Goal: Transaction & Acquisition: Download file/media

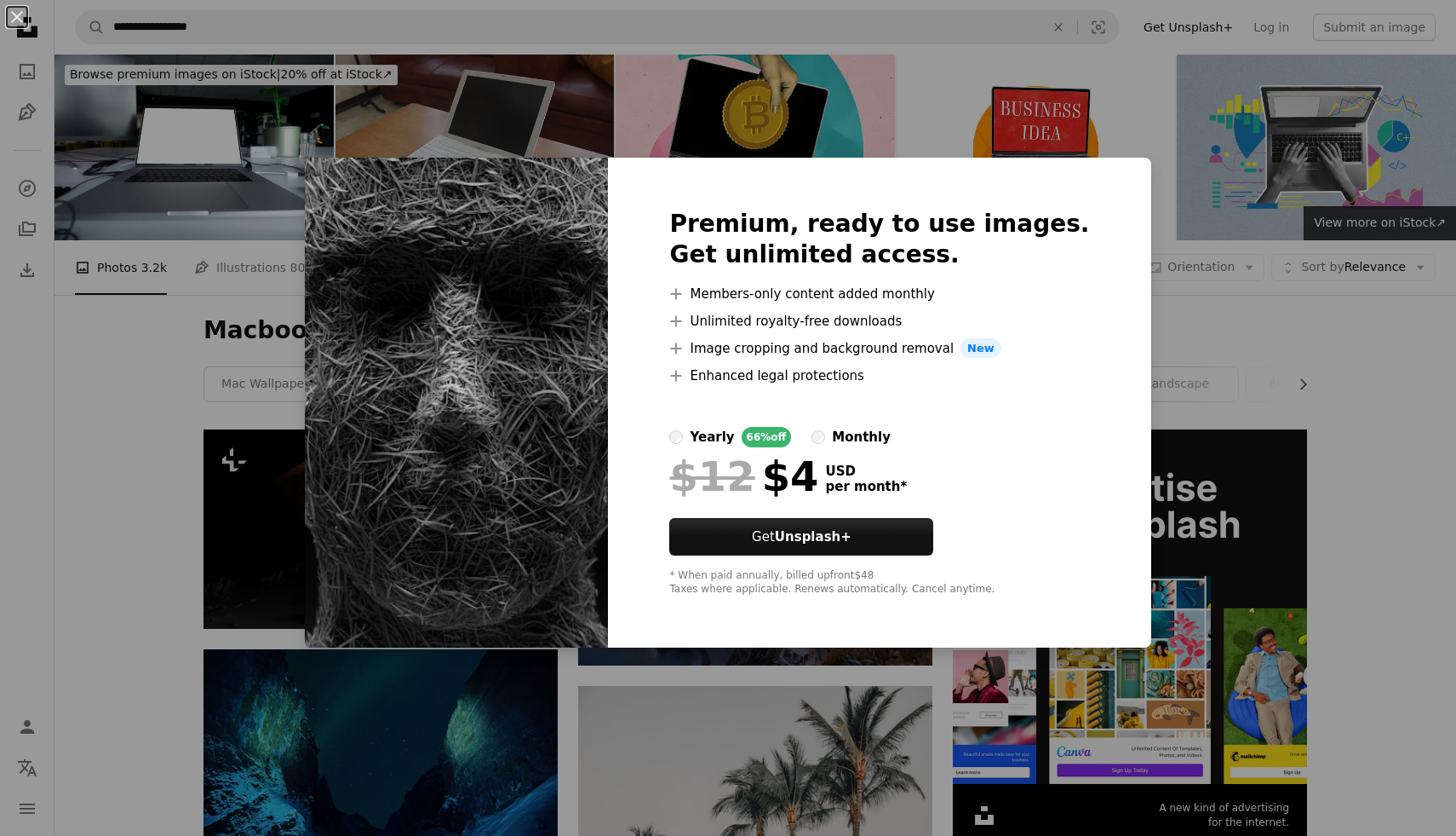
scroll to position [653, 0]
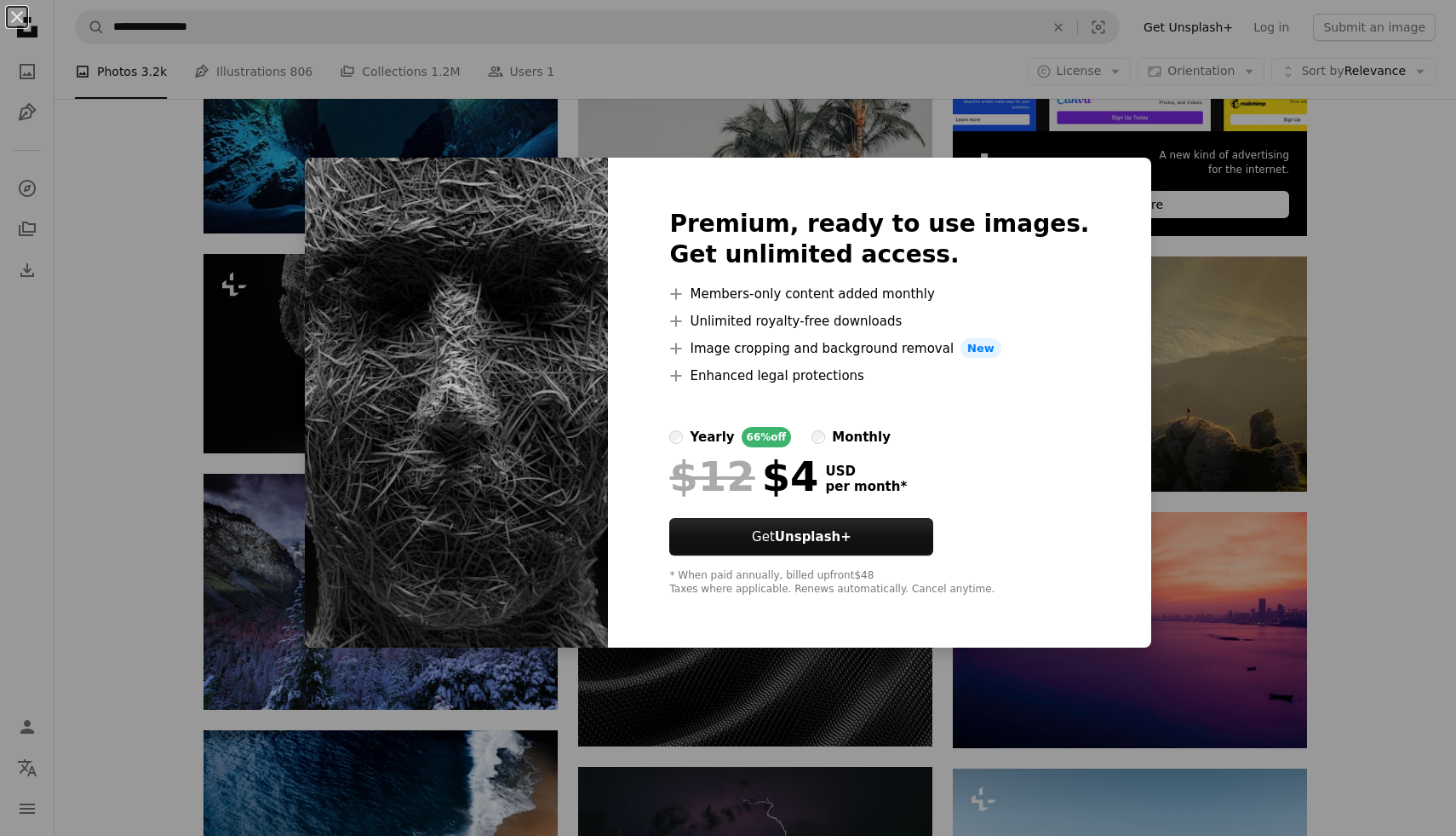
click at [1455, 603] on div "An X shape Premium, ready to use images. Get unlimited access. A plus sign Memb…" at bounding box center [728, 418] width 1456 height 836
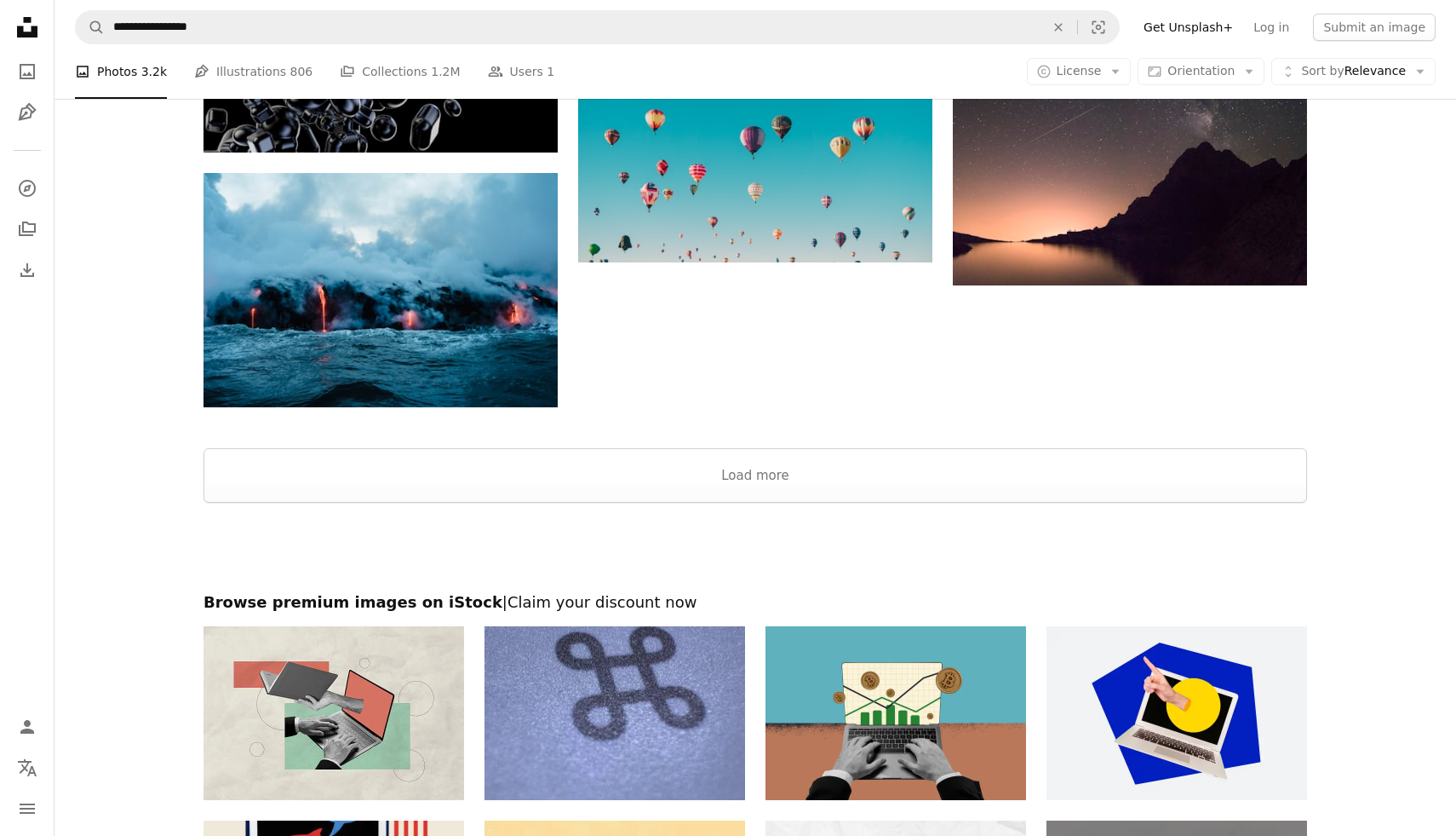
scroll to position [1901, 0]
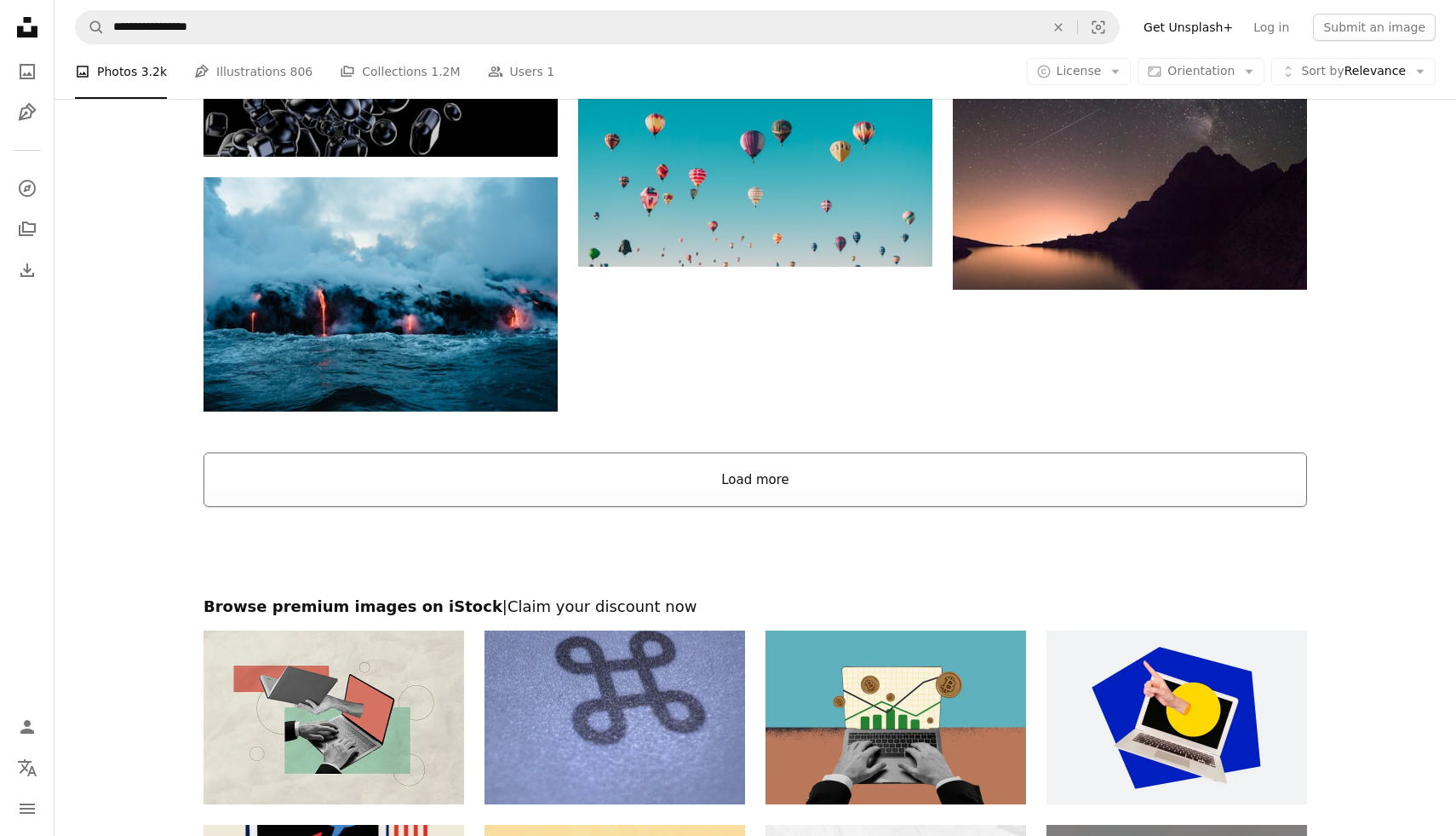
click at [753, 497] on button "Load more" at bounding box center [755, 479] width 1103 height 54
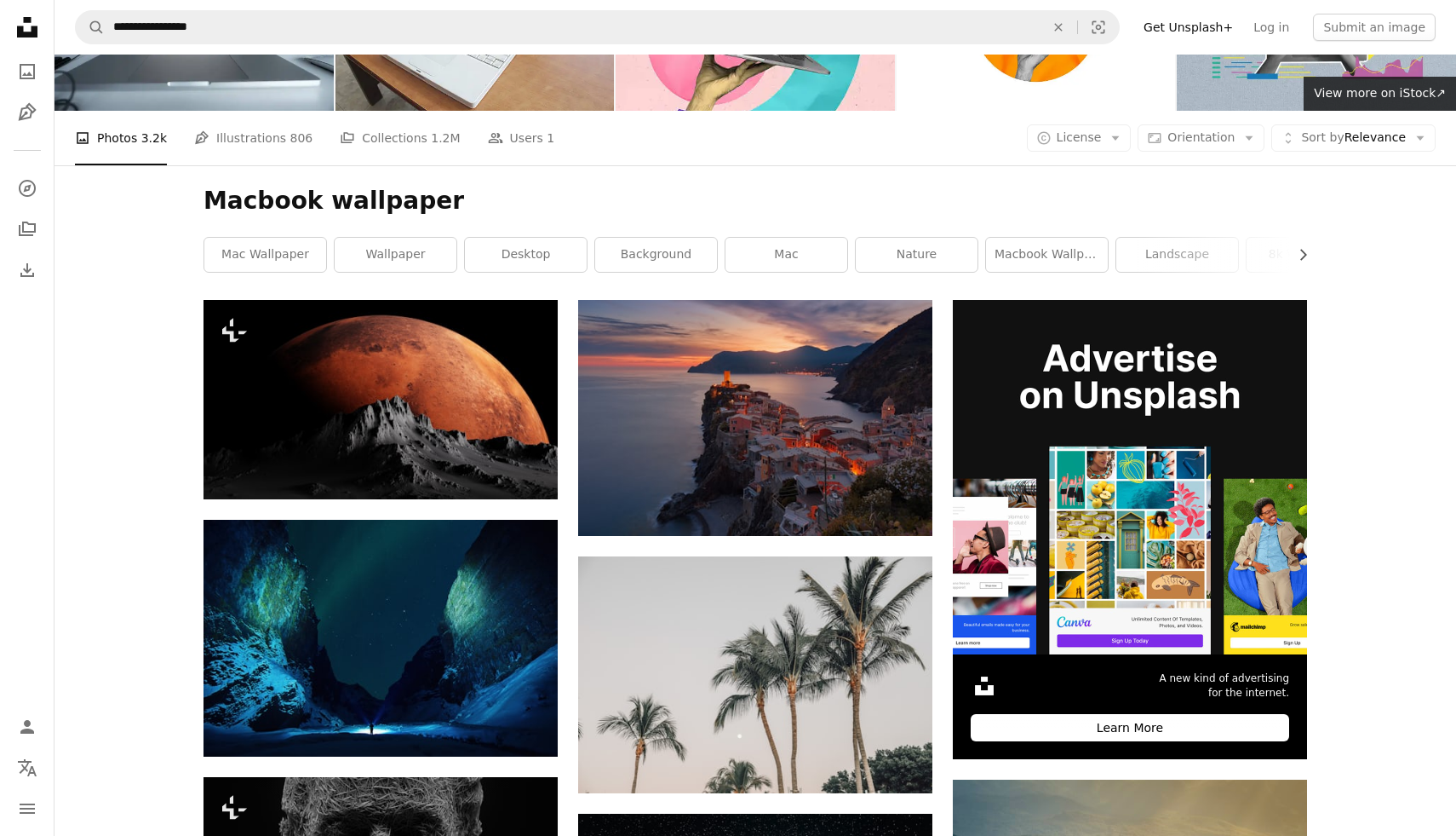
scroll to position [0, 0]
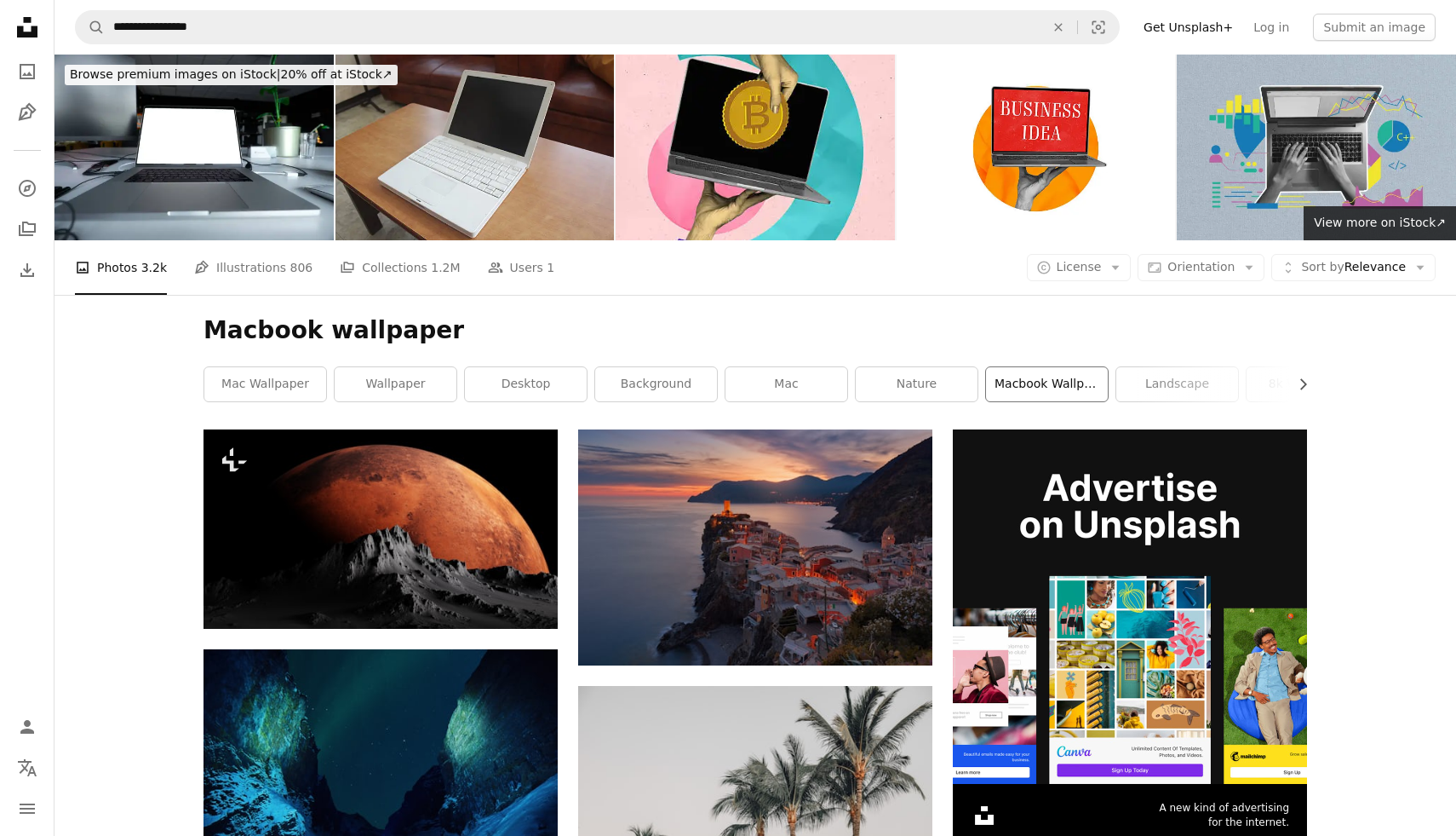
click at [1067, 383] on link "macbook wallpaper aesthetic" at bounding box center [1047, 384] width 122 height 34
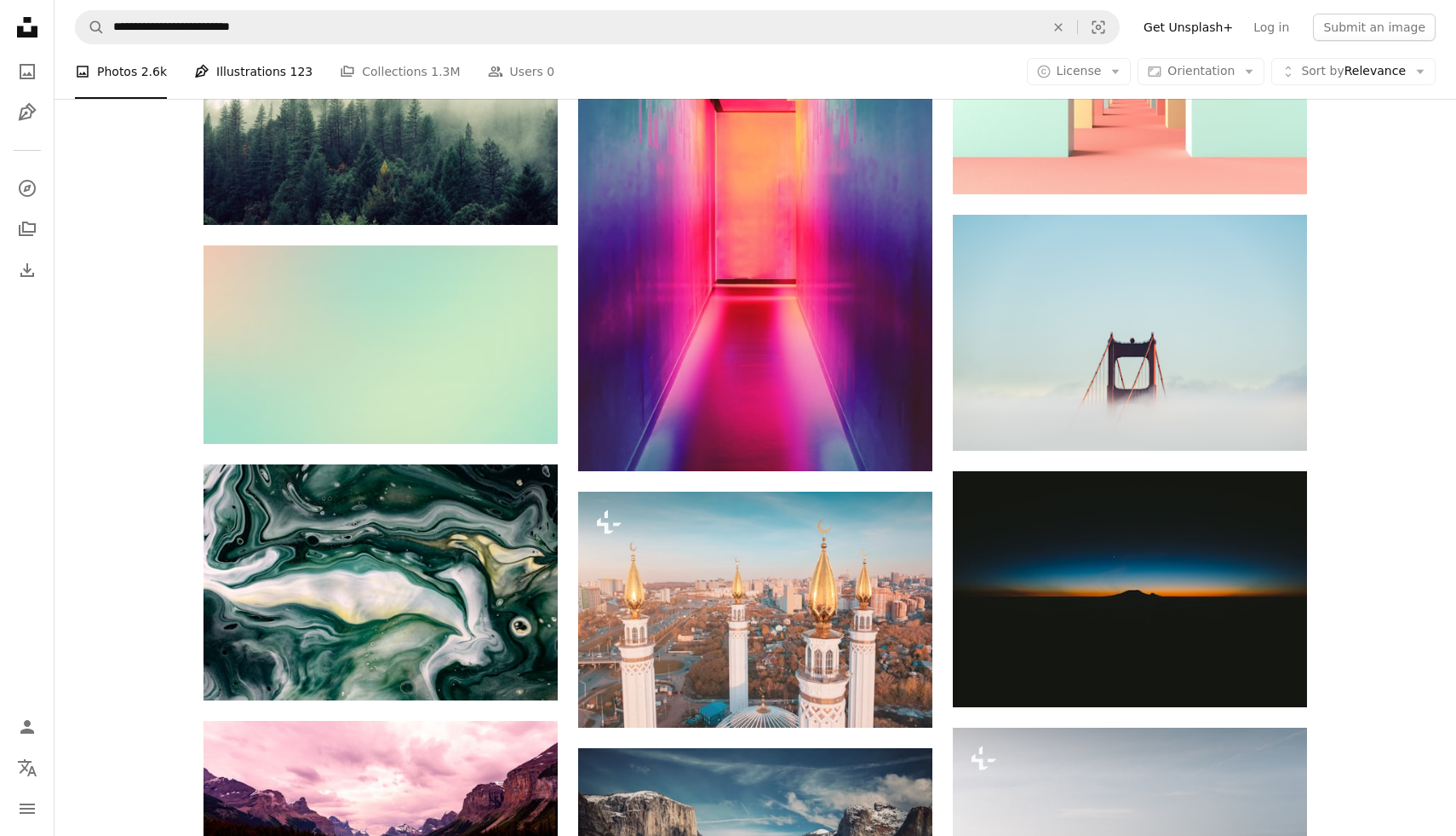
scroll to position [5891, 0]
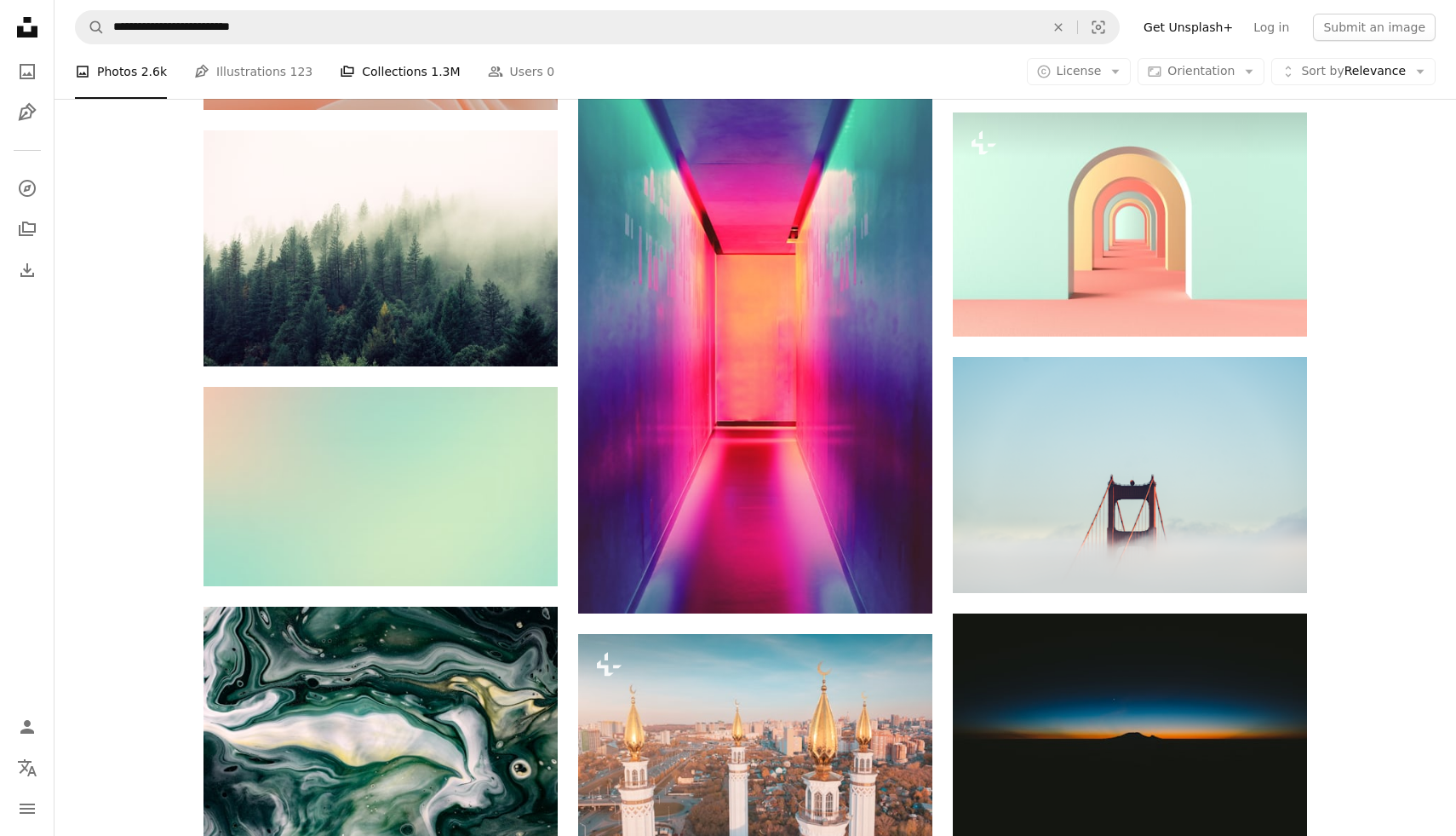
click at [381, 77] on link "A stack of folders Collections 1.3M" at bounding box center [400, 71] width 120 height 54
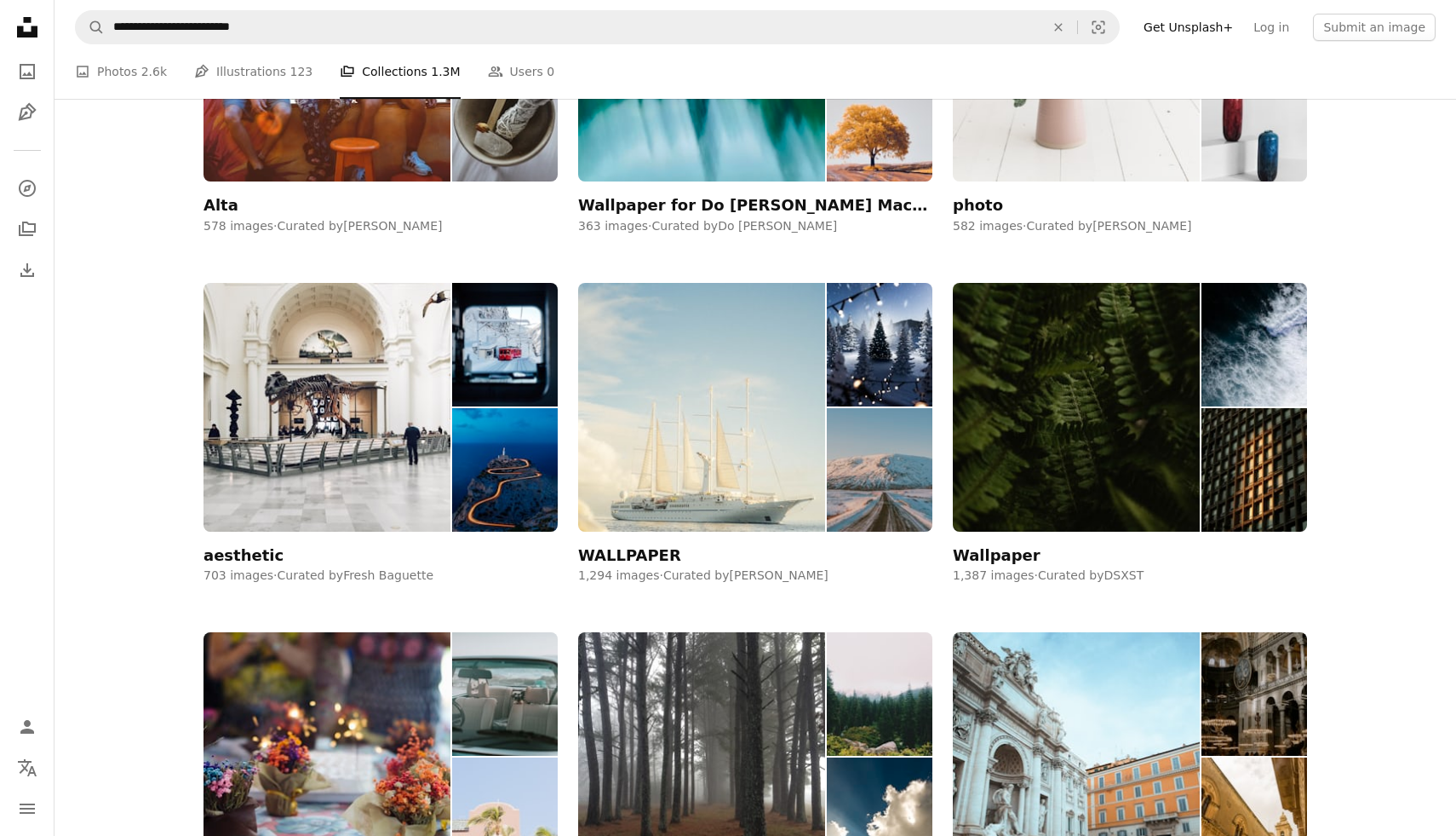
scroll to position [2304, 0]
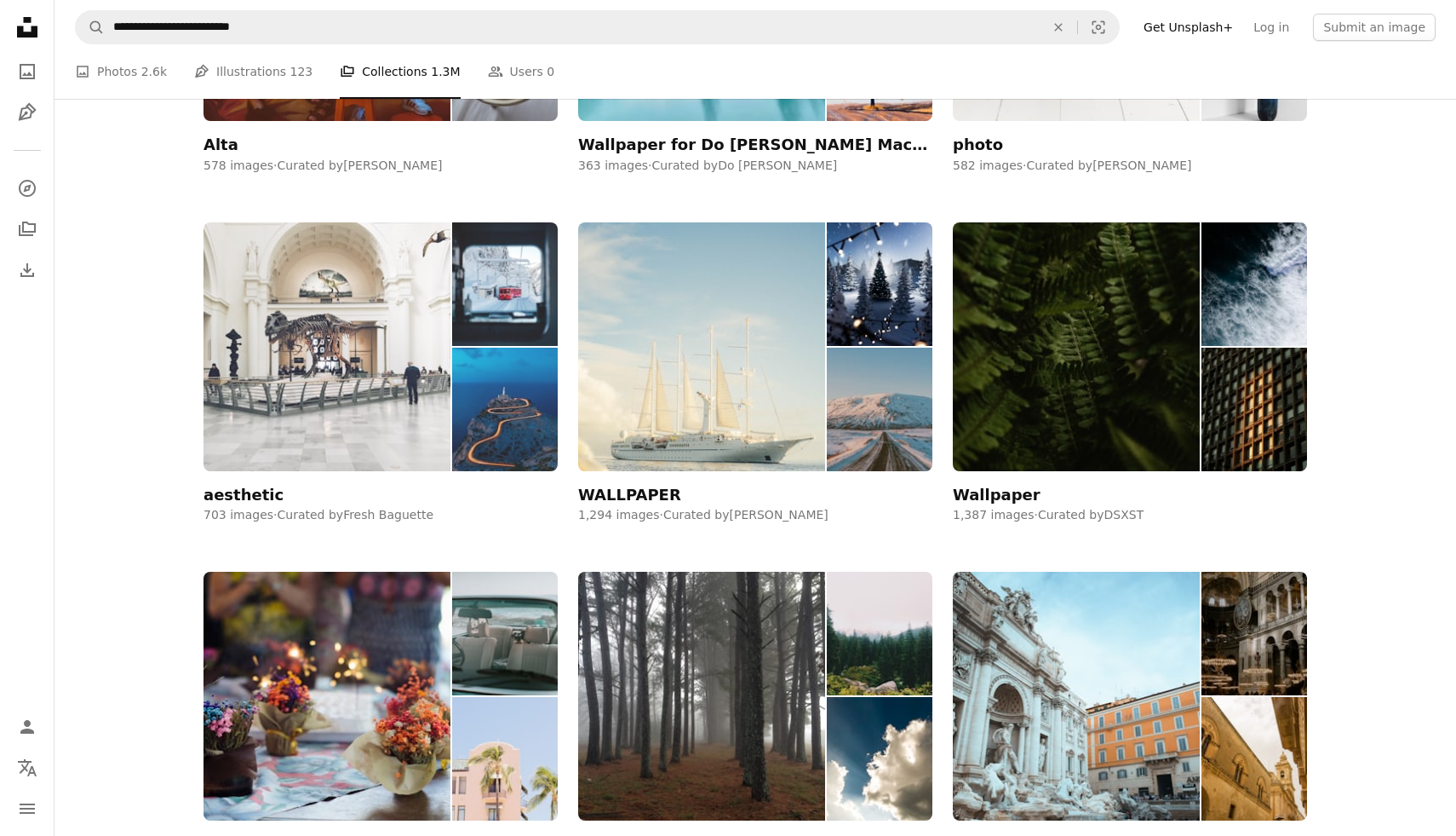
click at [428, 387] on img at bounding box center [328, 346] width 247 height 248
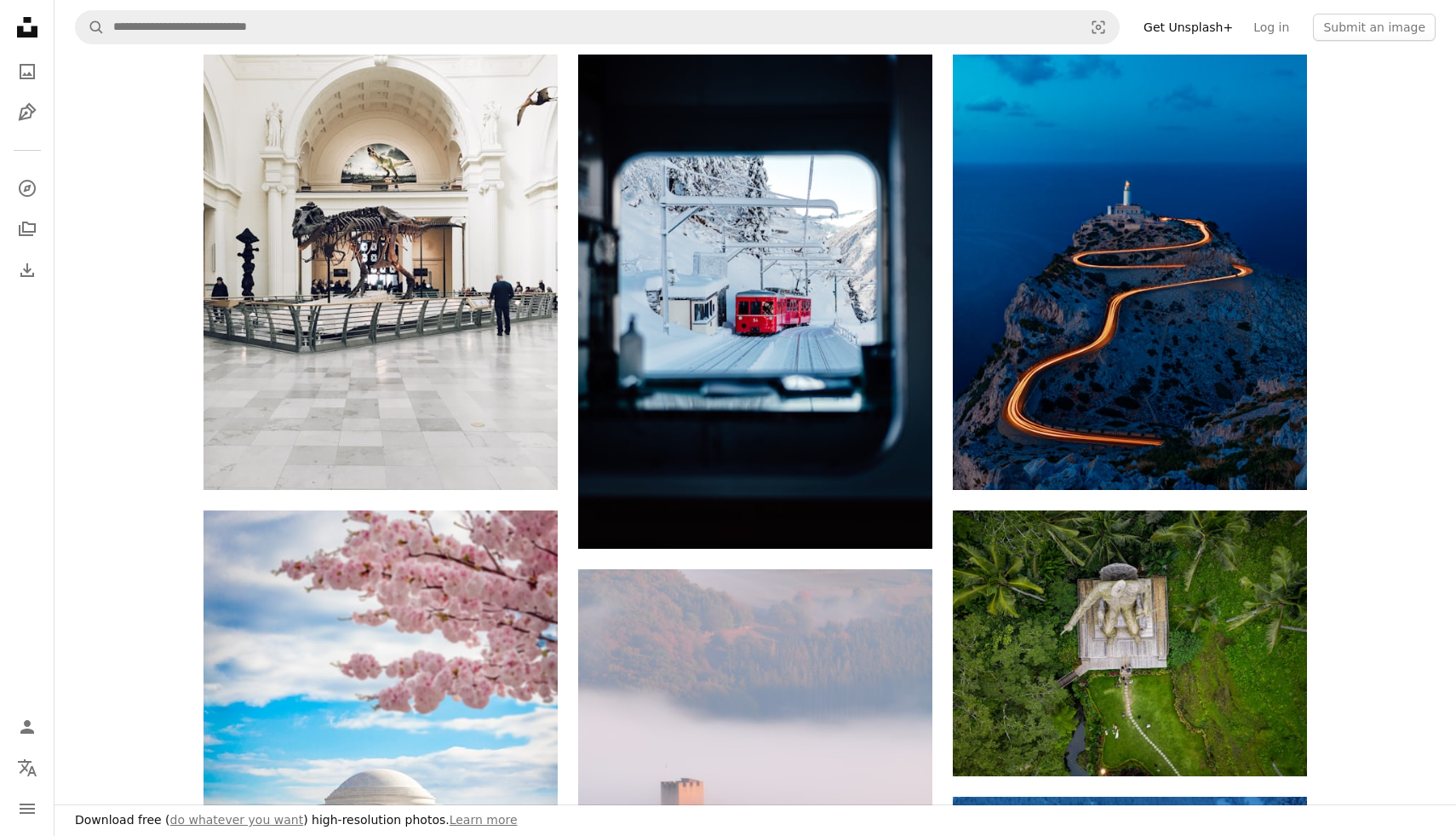
scroll to position [224, 0]
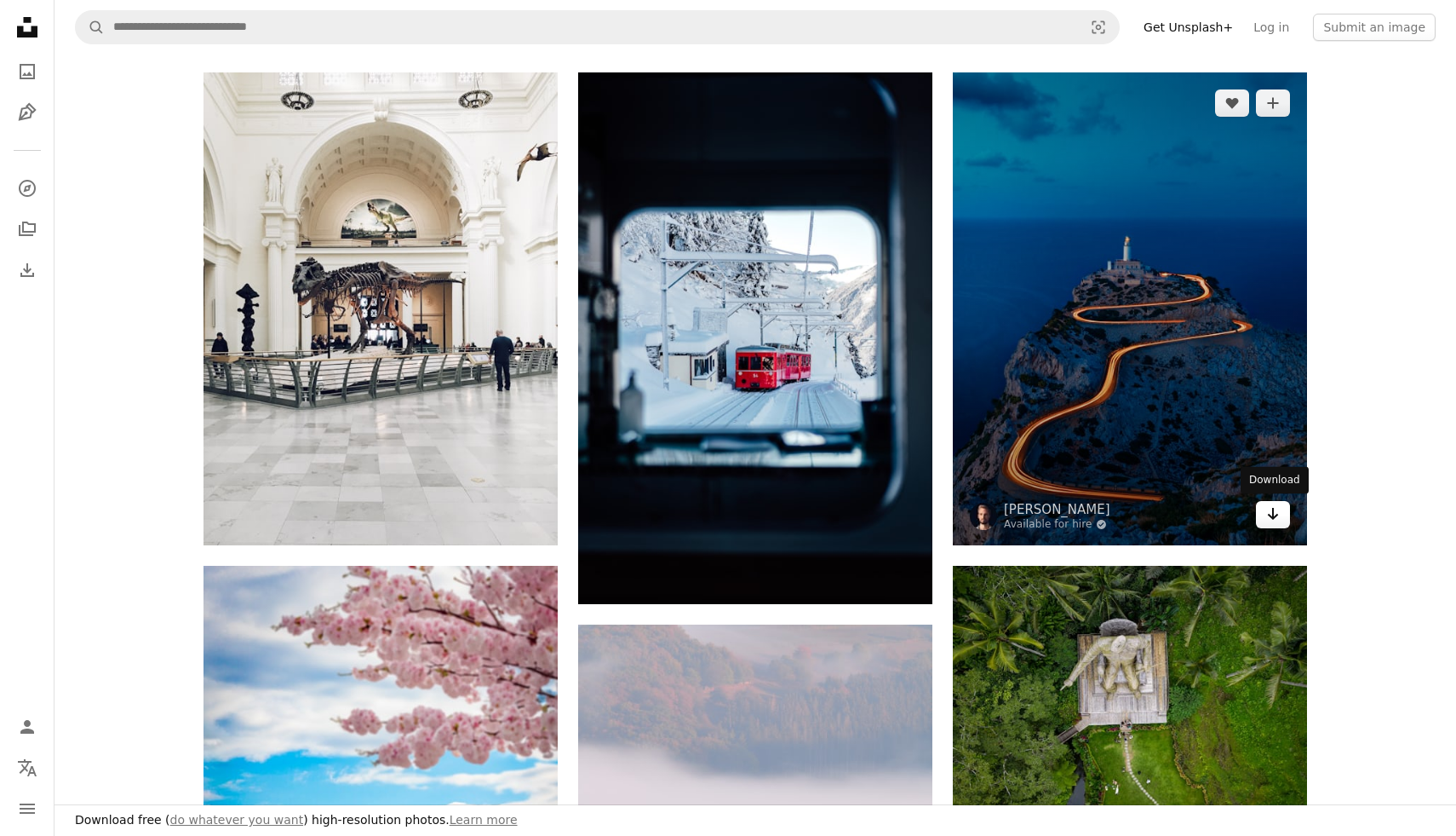
click at [1266, 521] on icon "Arrow pointing down" at bounding box center [1273, 514] width 14 height 21
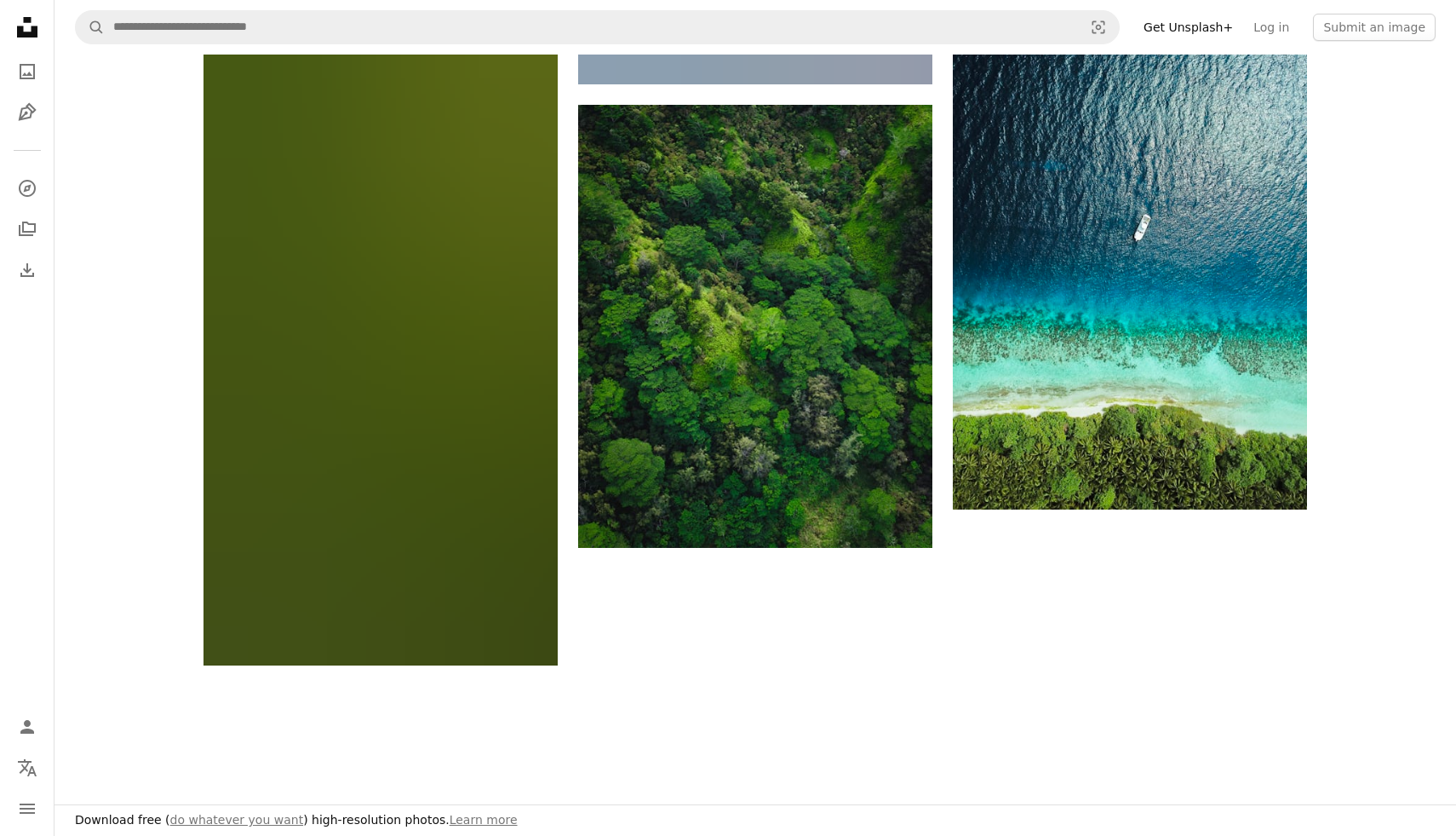
scroll to position [2964, 0]
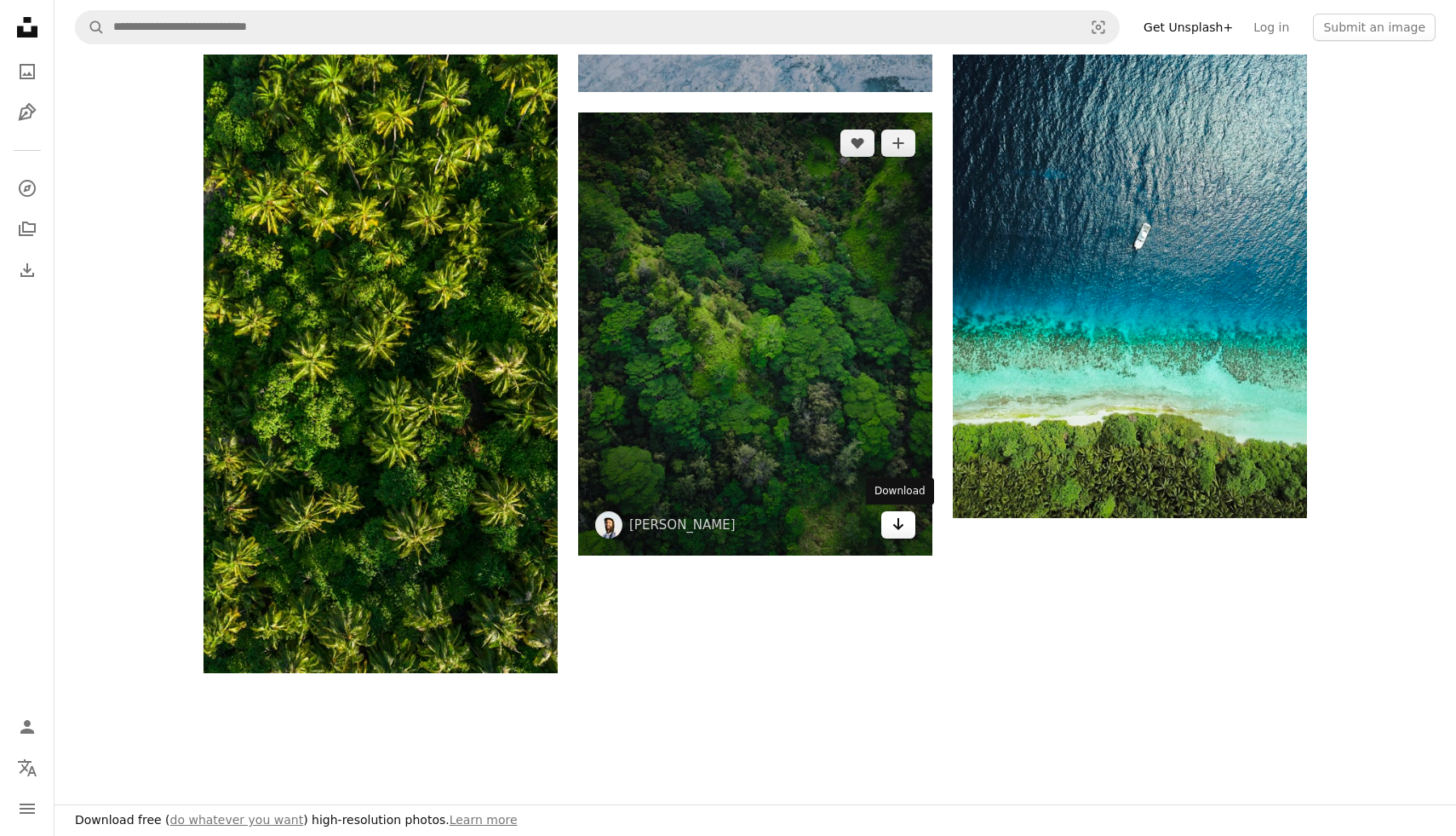
click at [888, 520] on link "Arrow pointing down" at bounding box center [898, 524] width 34 height 27
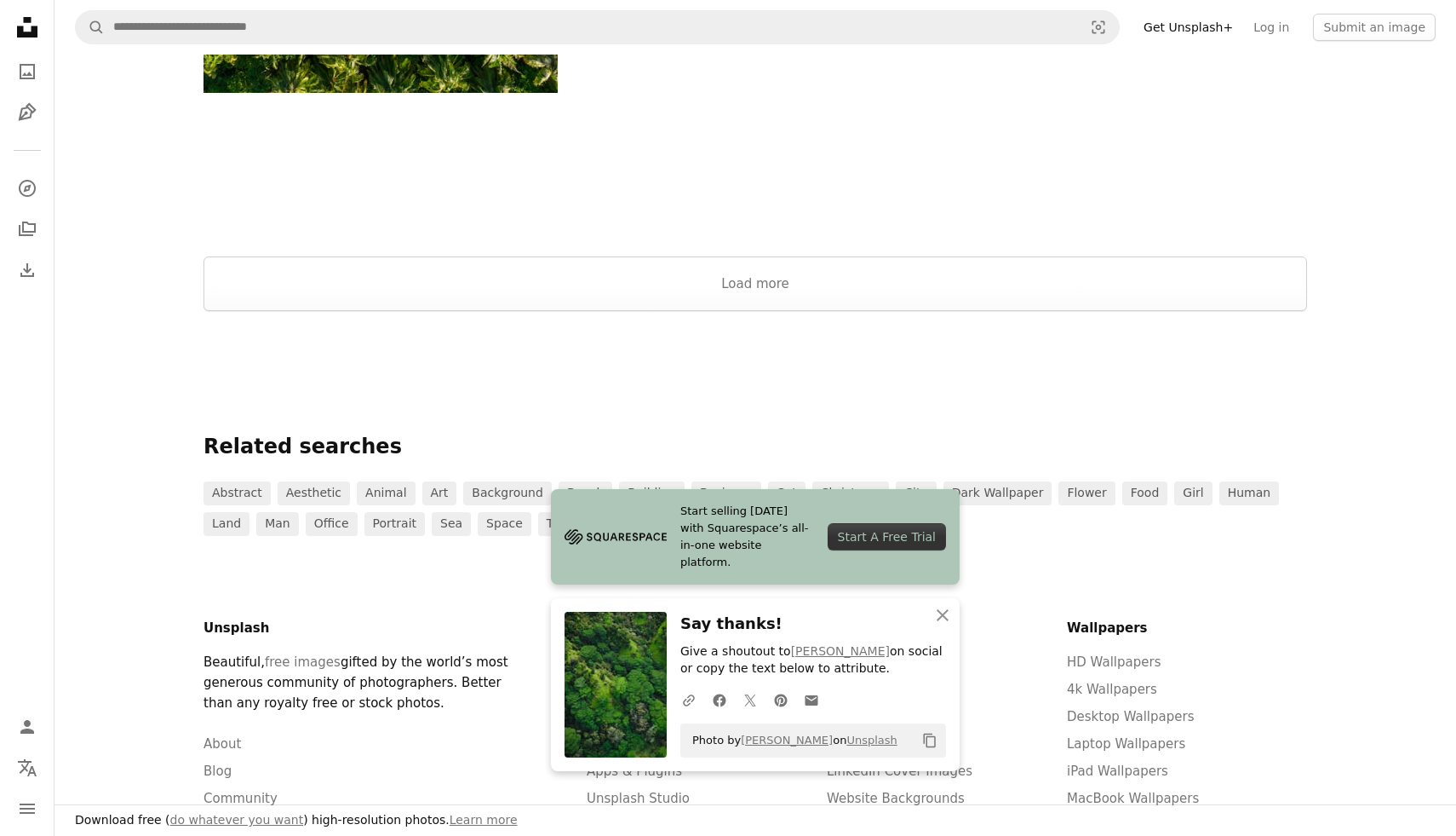
scroll to position [3586, 0]
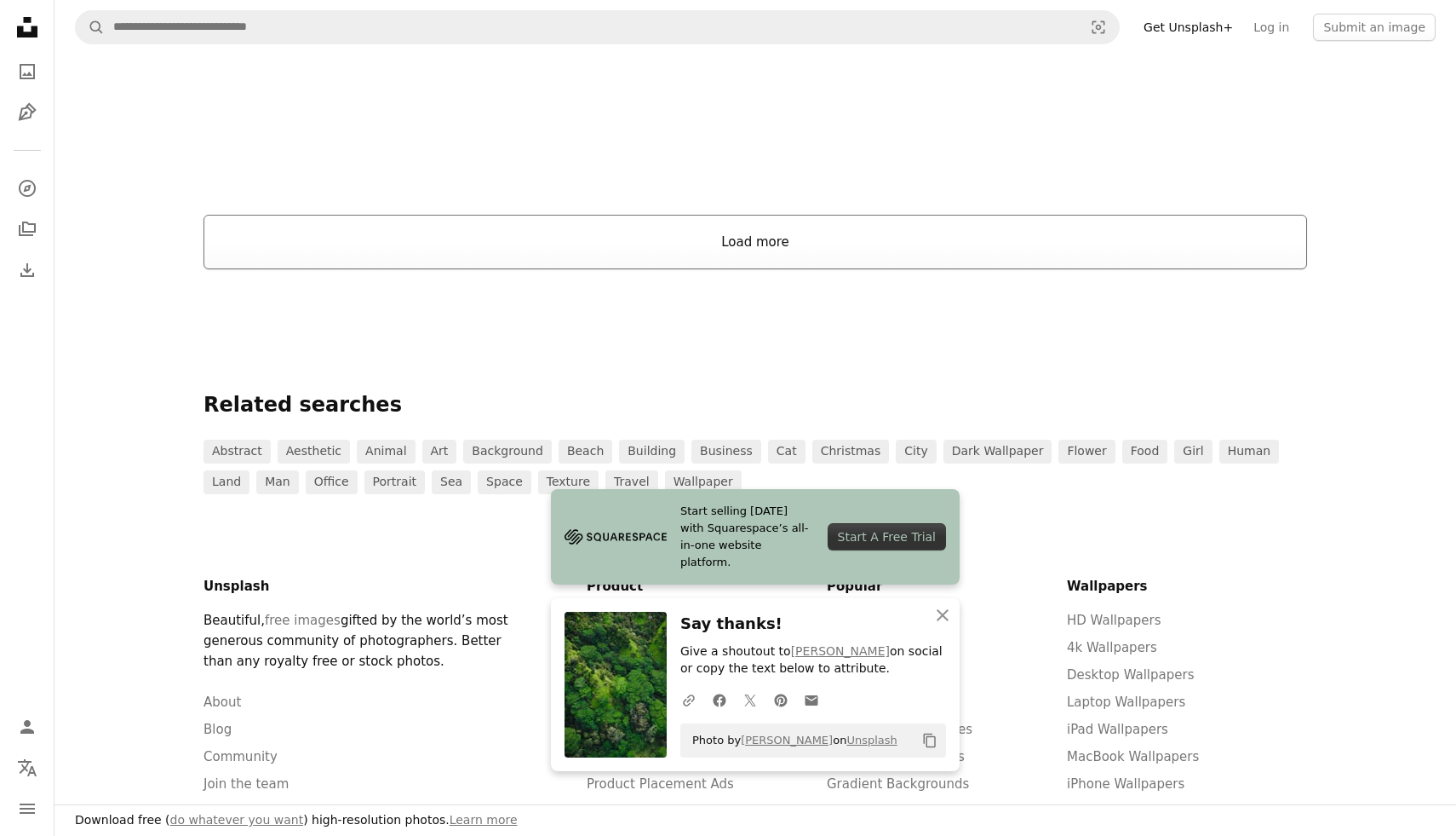
click at [894, 258] on button "Load more" at bounding box center [755, 242] width 1103 height 54
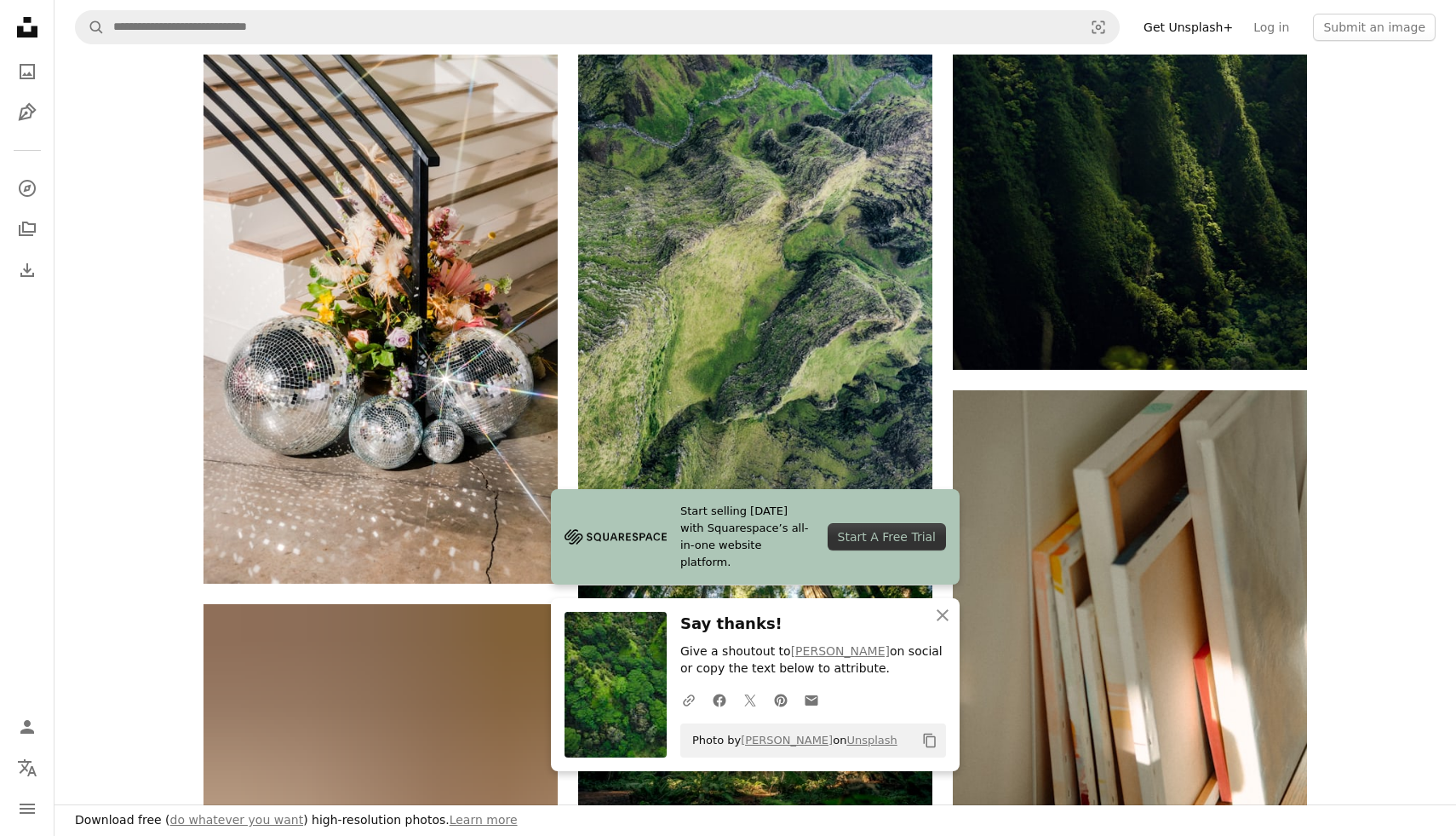
scroll to position [3601, 0]
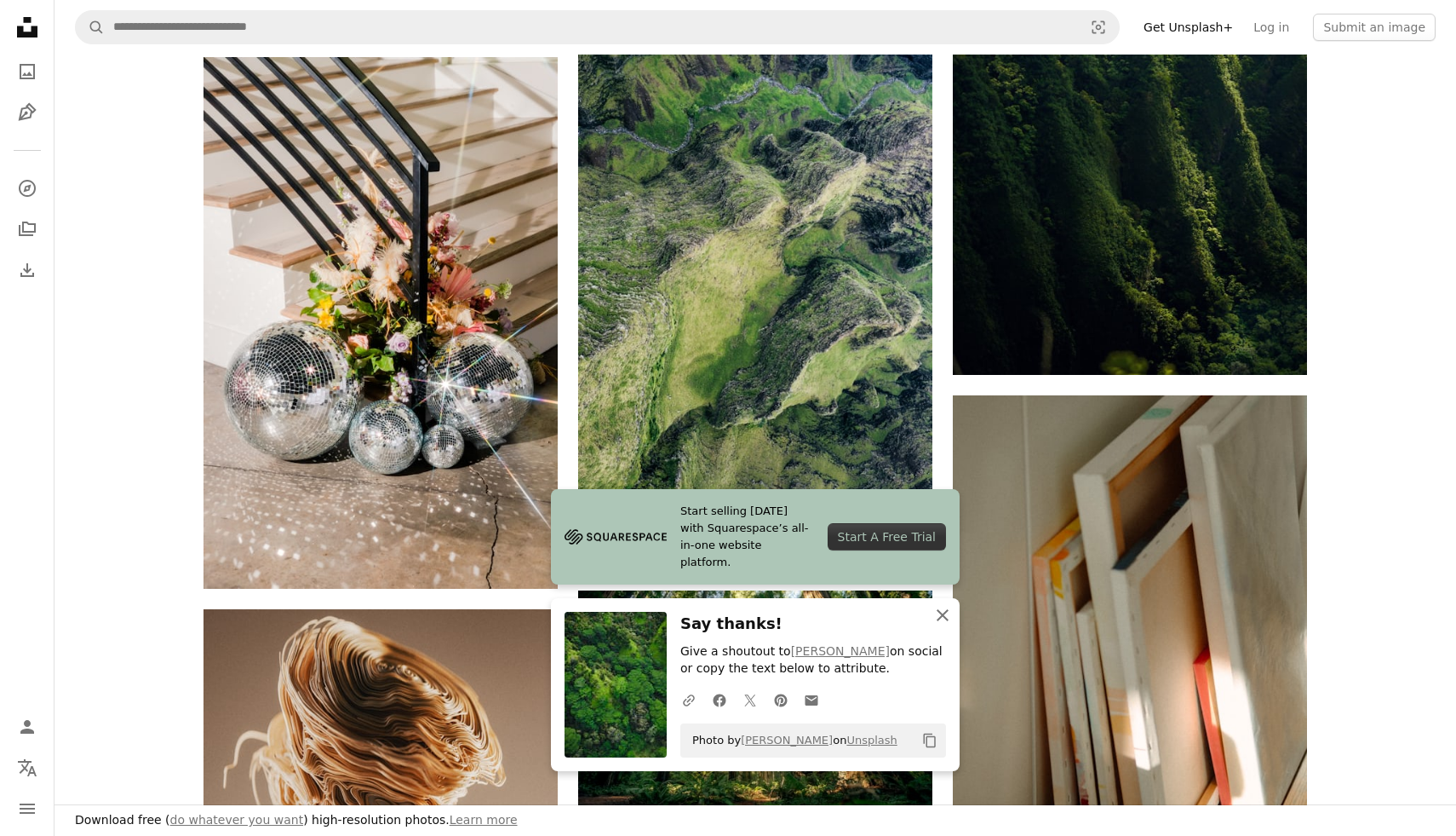
click at [946, 615] on icon "An X shape" at bounding box center [943, 615] width 21 height 21
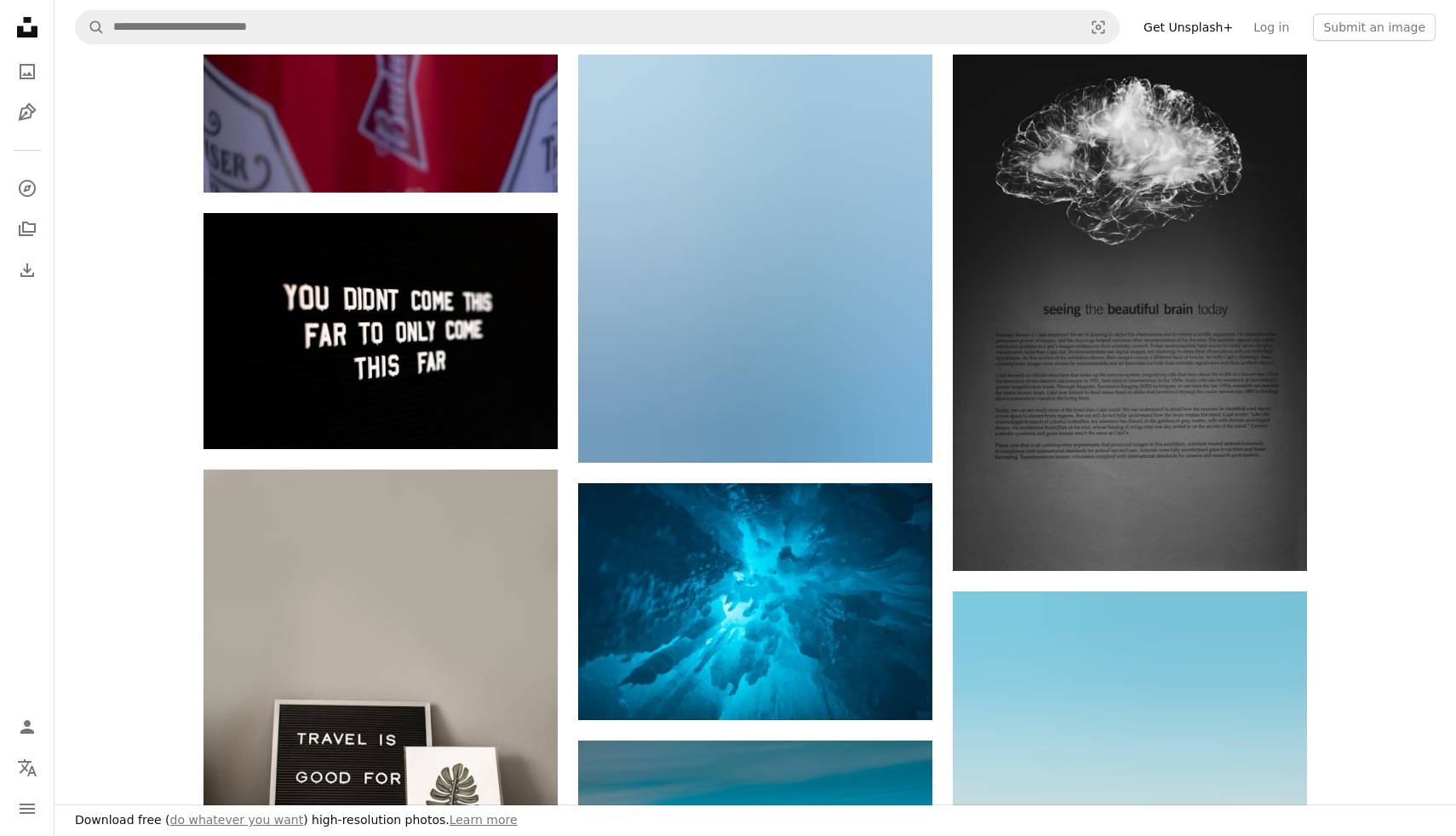
scroll to position [51570, 0]
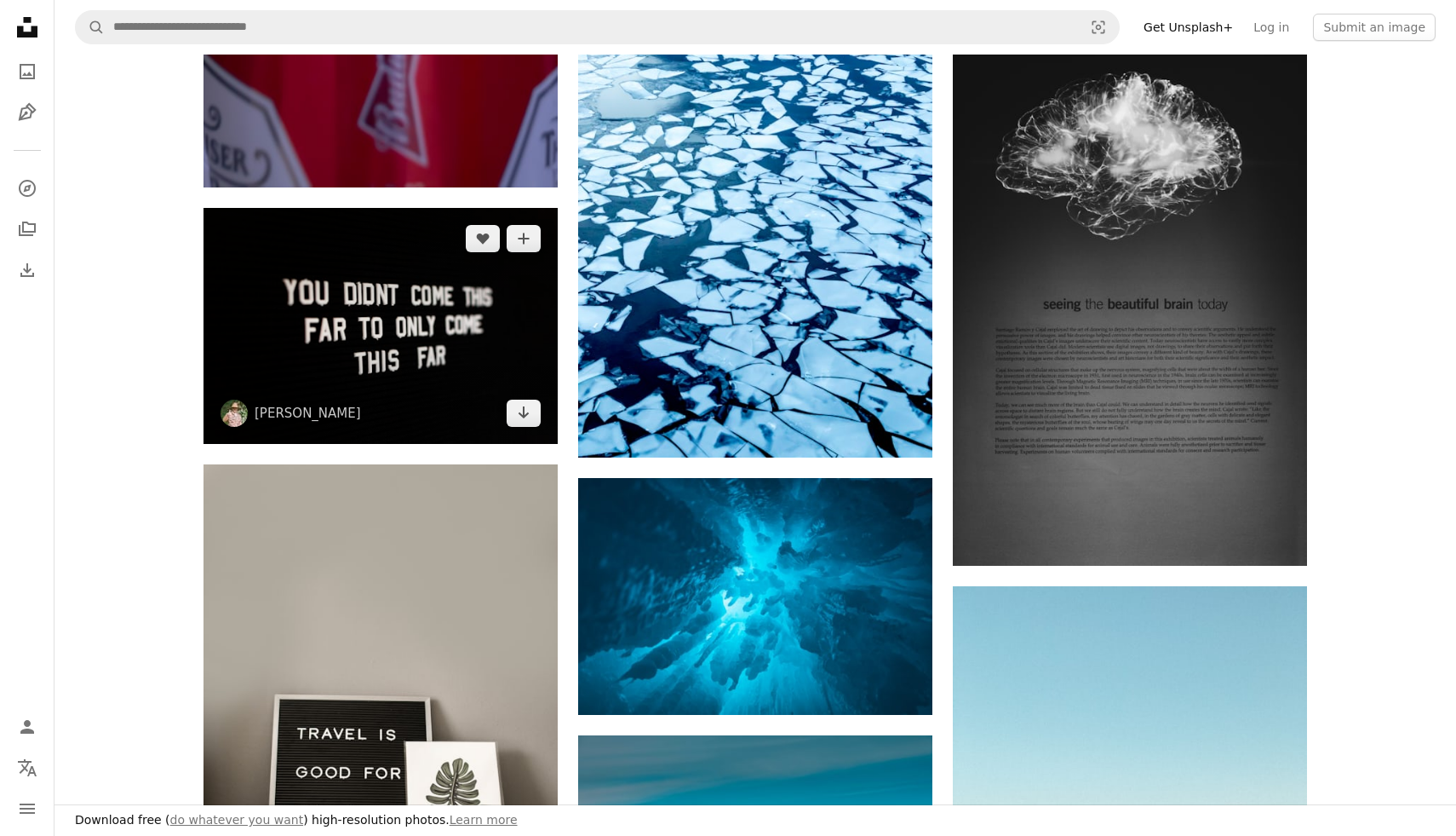
click at [453, 339] on img at bounding box center [381, 326] width 355 height 236
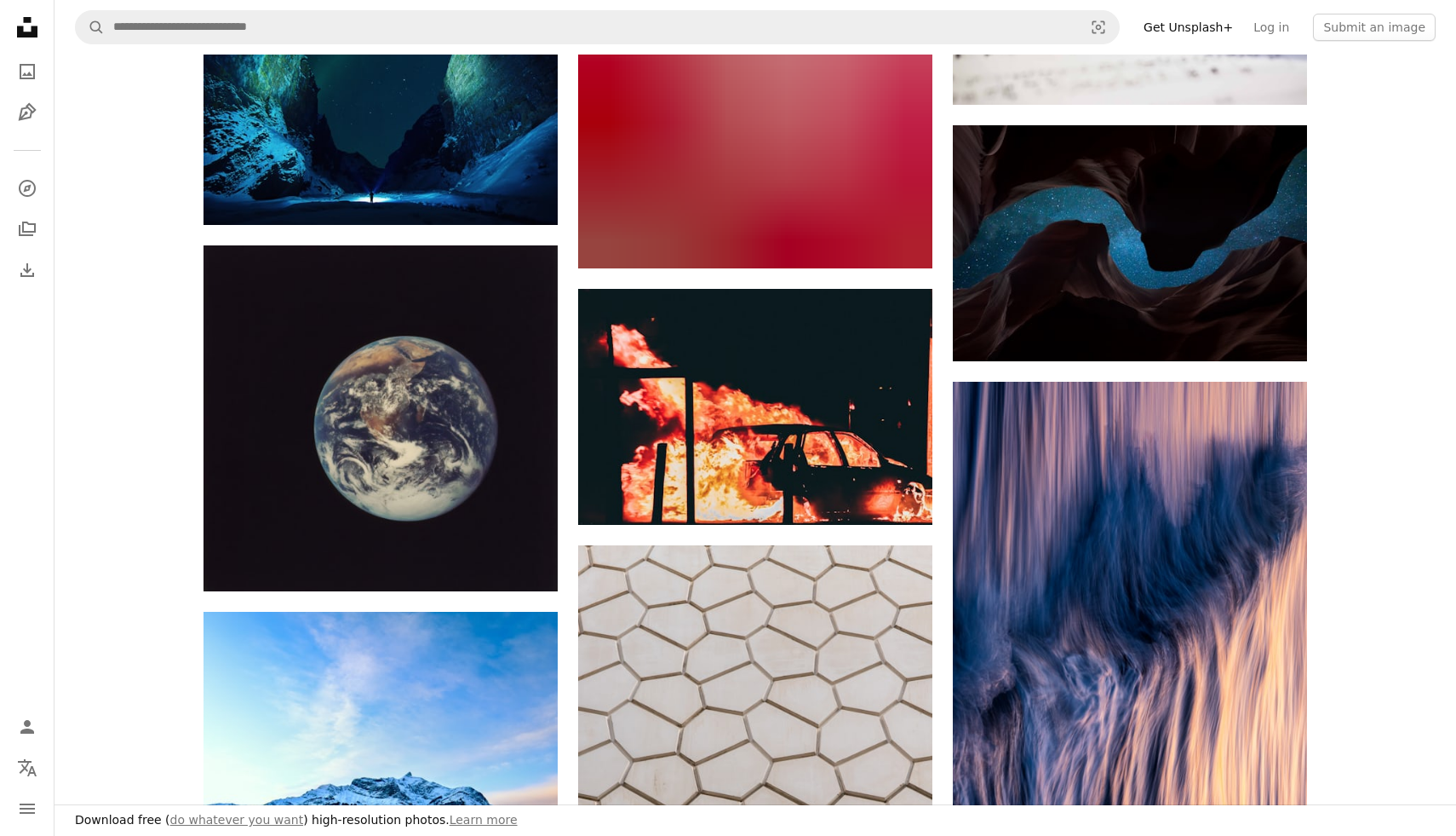
scroll to position [54385, 0]
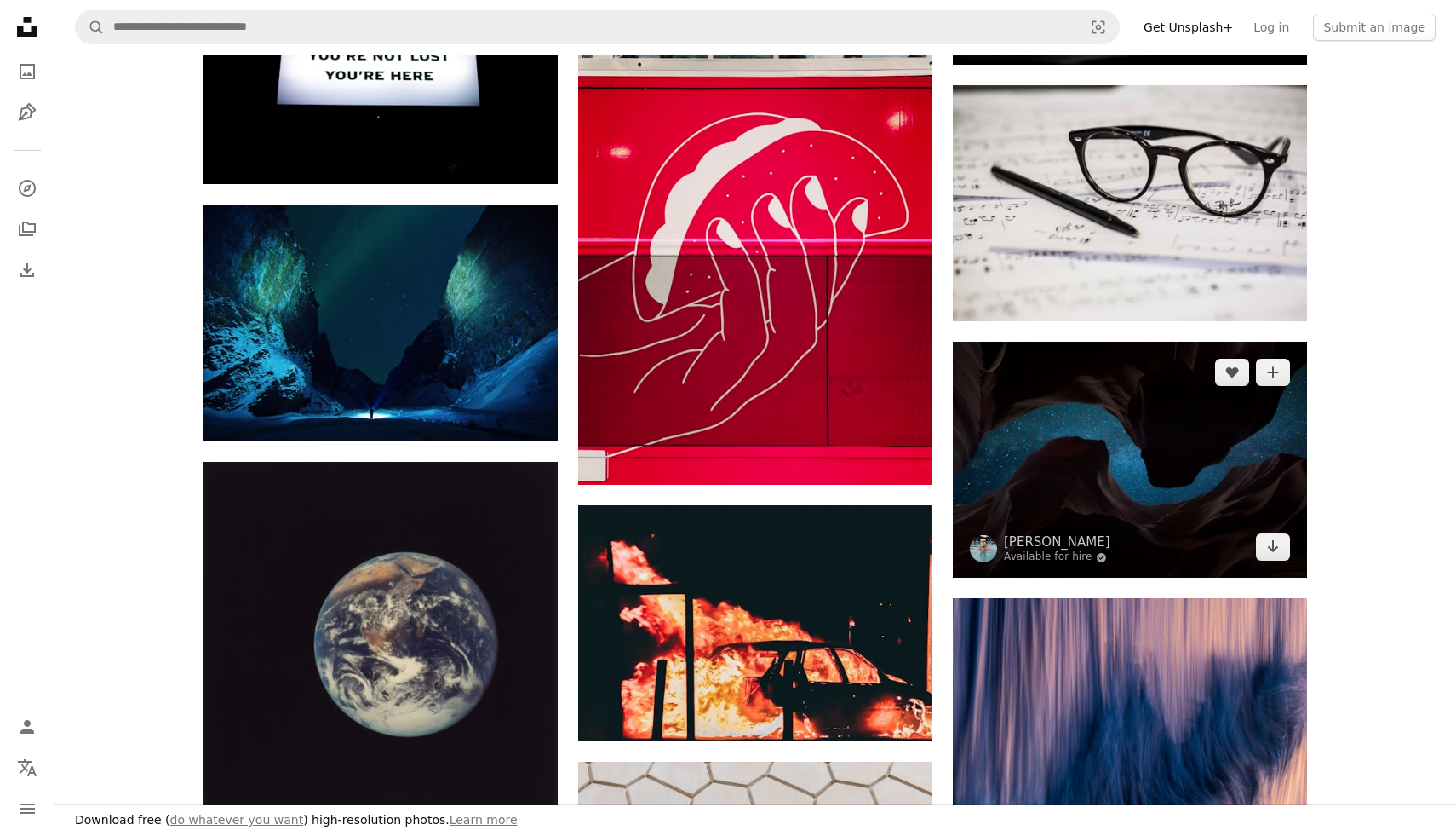
click at [963, 359] on img at bounding box center [1129, 460] width 355 height 236
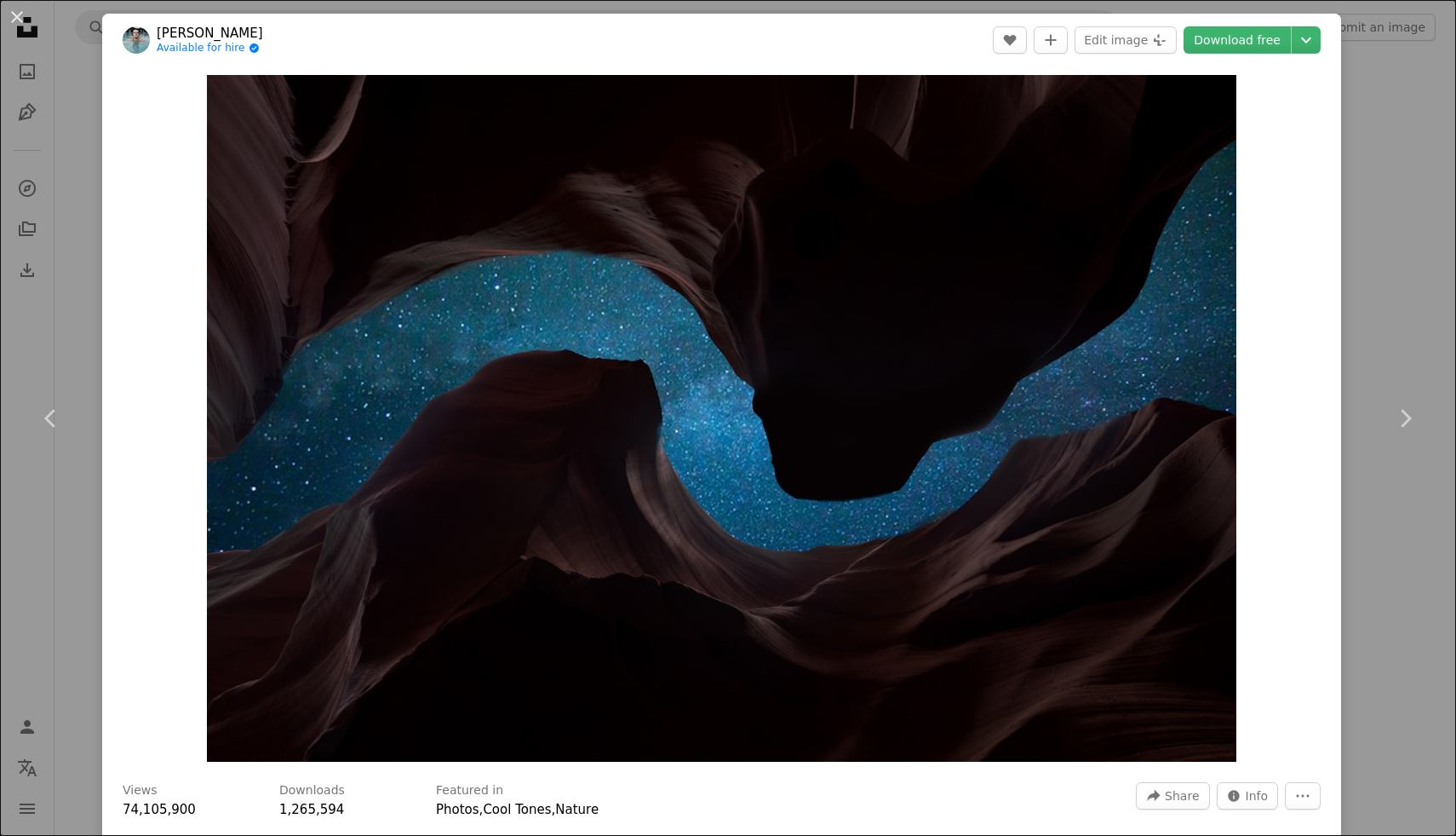
scroll to position [52864, 0]
click at [1444, 270] on div "An X shape Chevron left Chevron right [PERSON_NAME] Available for hire A checkm…" at bounding box center [728, 418] width 1456 height 836
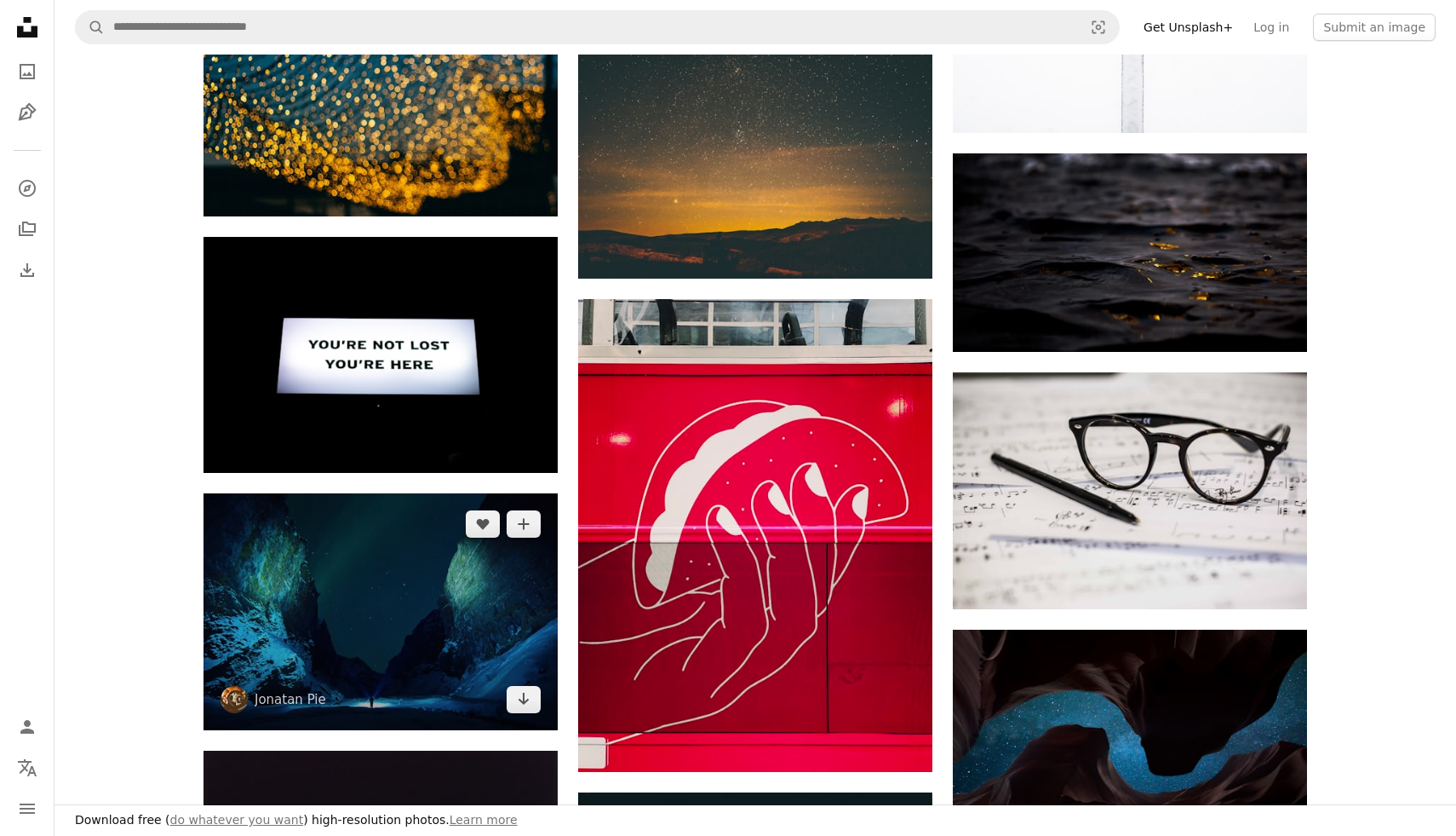
scroll to position [54105, 0]
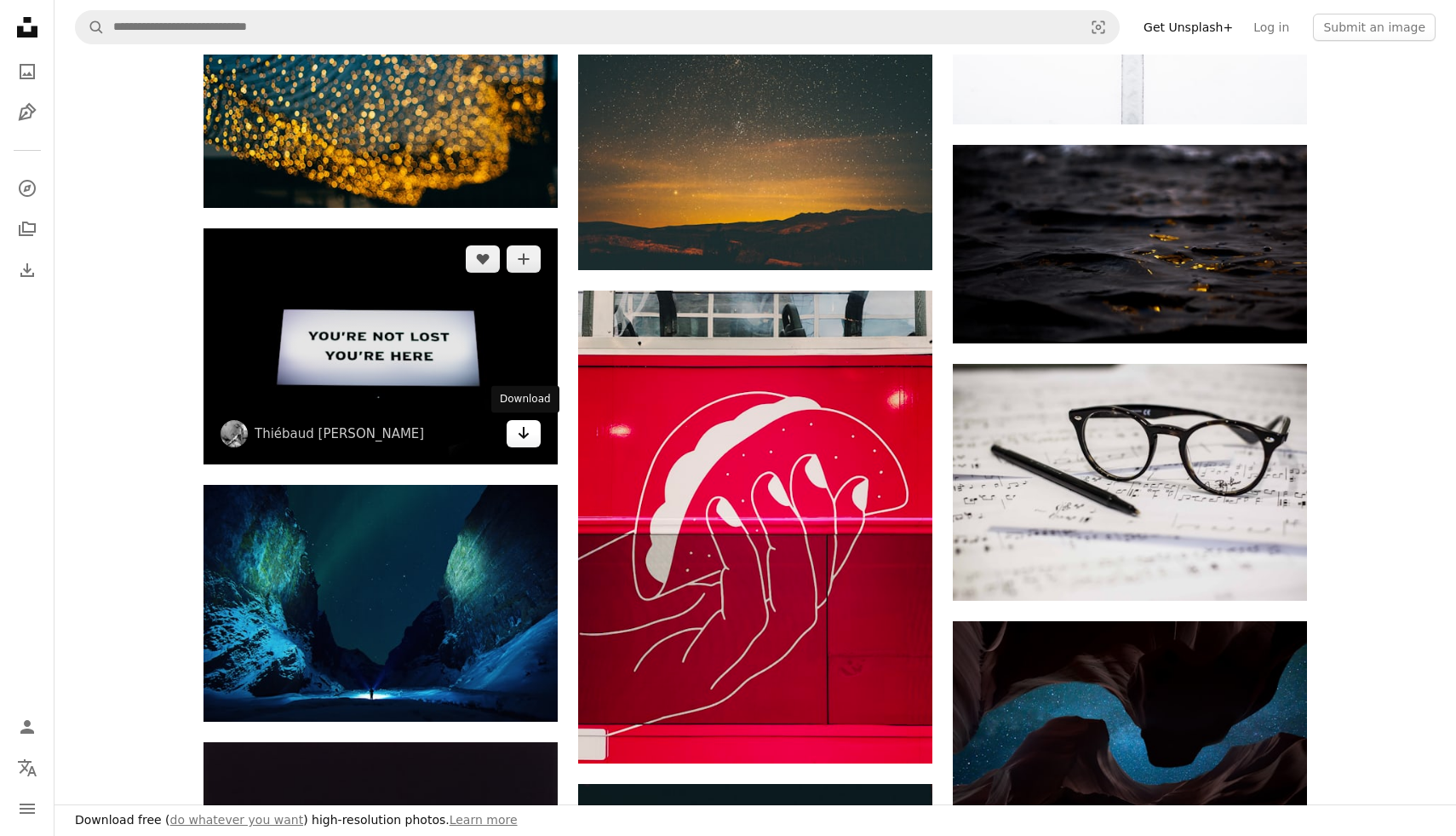
click at [520, 442] on link "Arrow pointing down" at bounding box center [523, 433] width 34 height 27
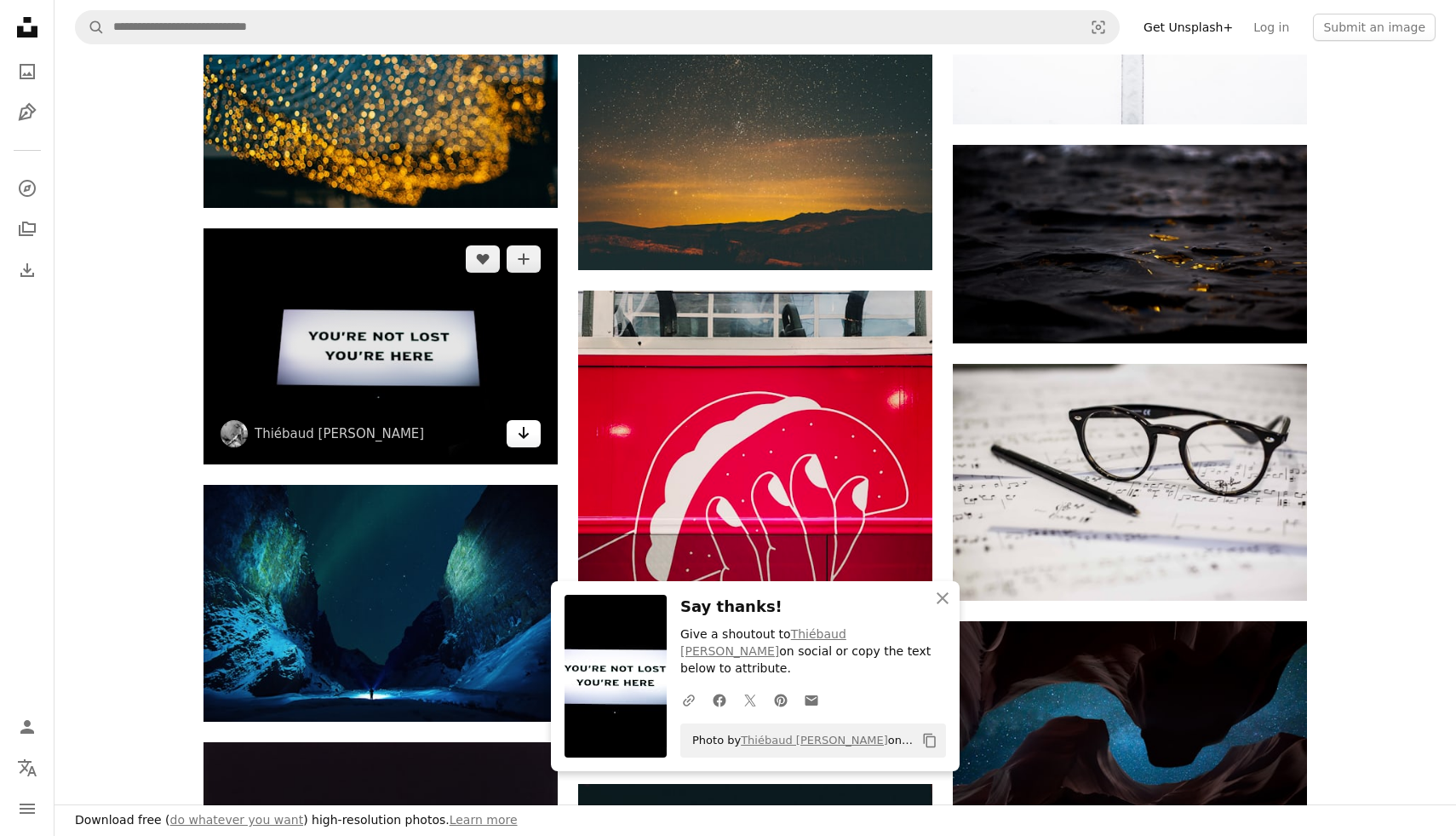
click at [520, 442] on link "Arrow pointing down" at bounding box center [523, 433] width 34 height 27
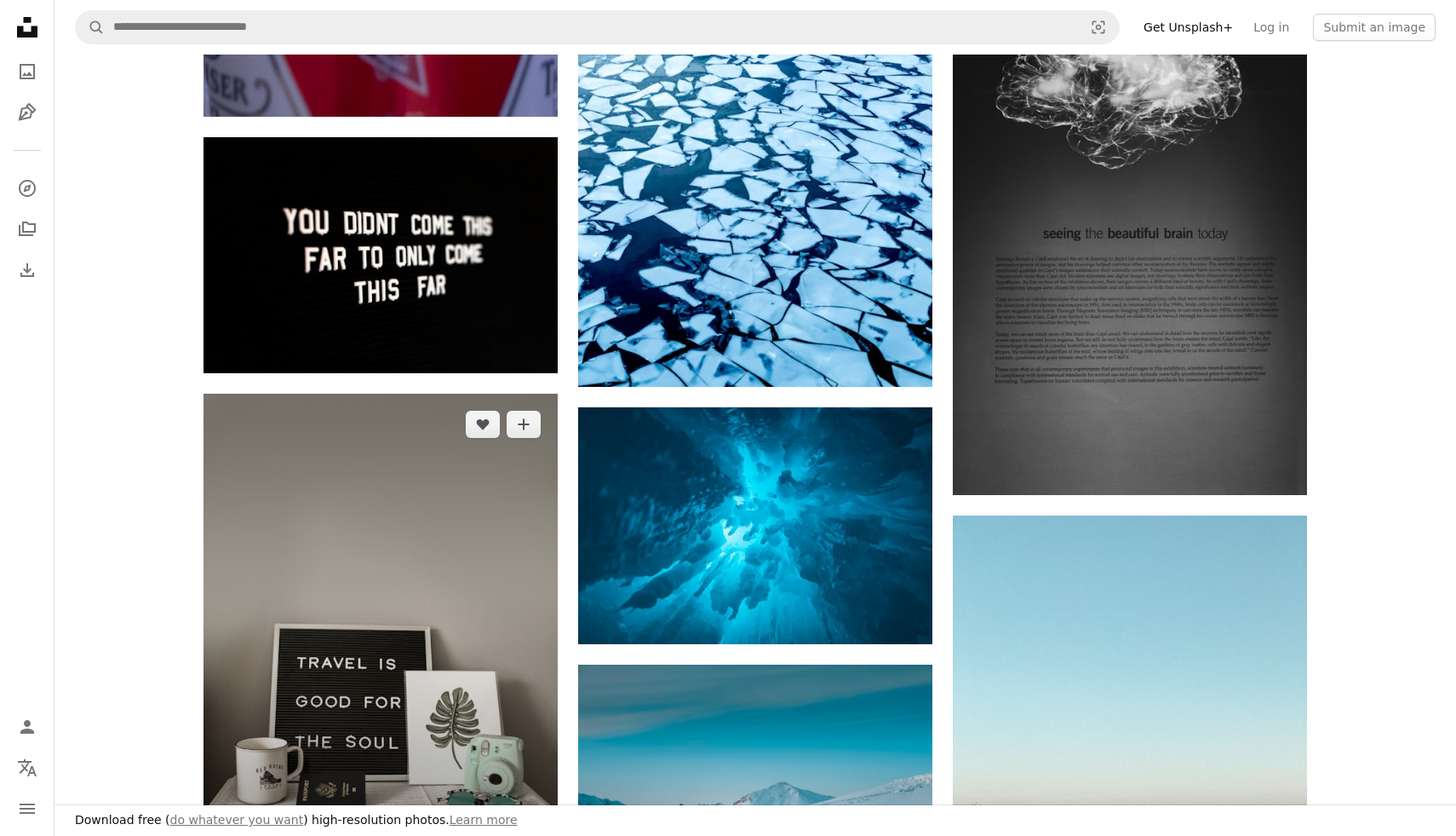
scroll to position [51641, 0]
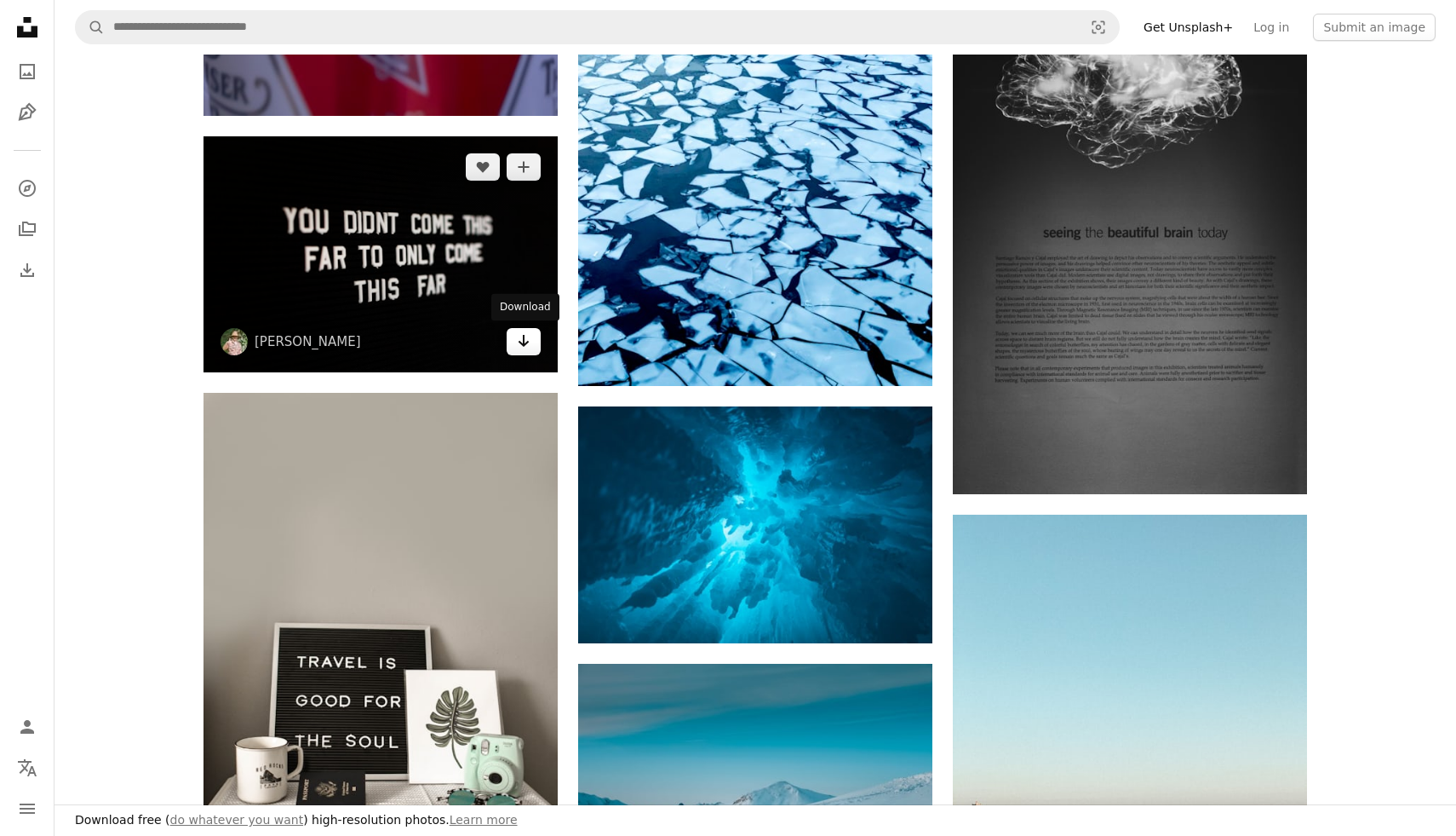
click at [523, 345] on icon "Arrow pointing down" at bounding box center [523, 341] width 14 height 21
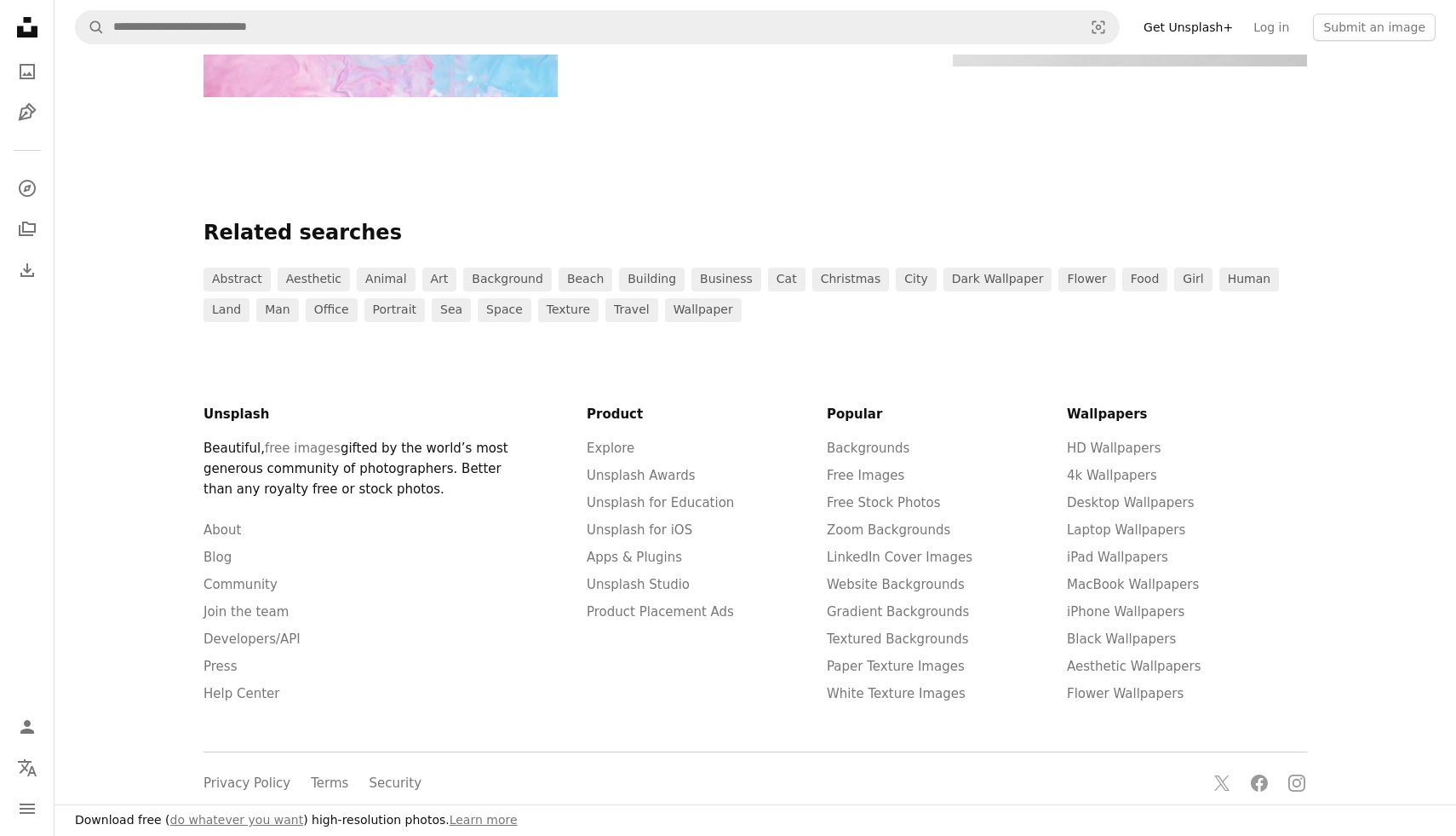
scroll to position [95425, 0]
